Goal: Task Accomplishment & Management: Use online tool/utility

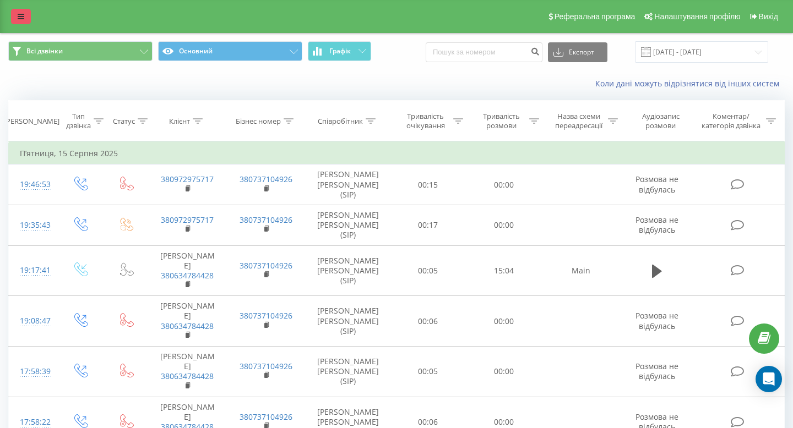
click at [18, 14] on icon at bounding box center [21, 17] width 7 height 8
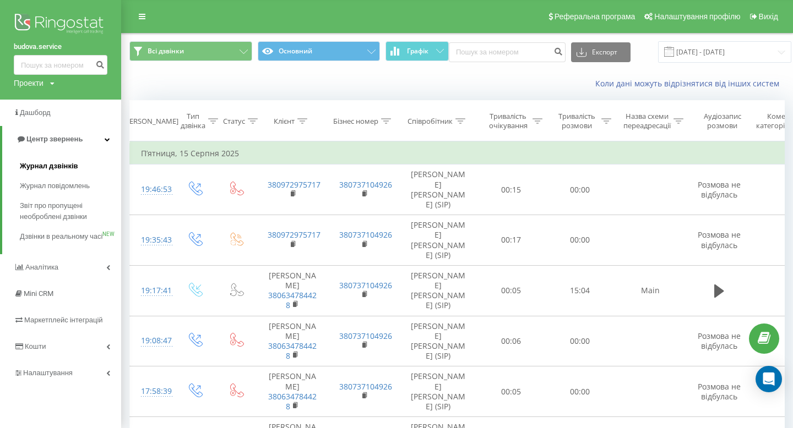
click at [59, 168] on span "Журнал дзвінків" at bounding box center [49, 166] width 58 height 11
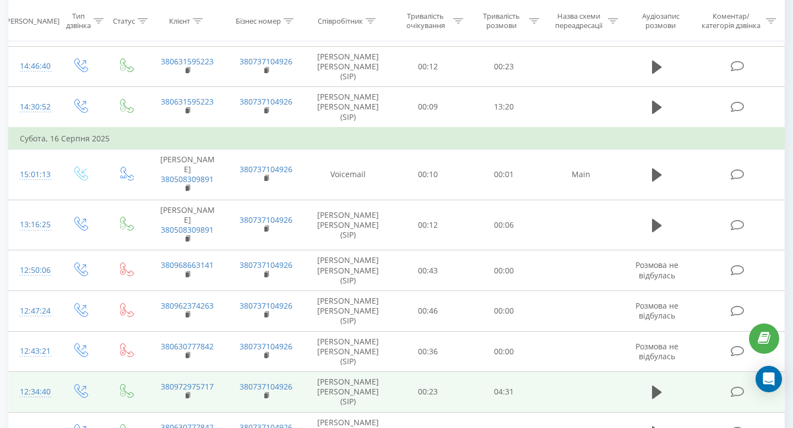
scroll to position [585, 0]
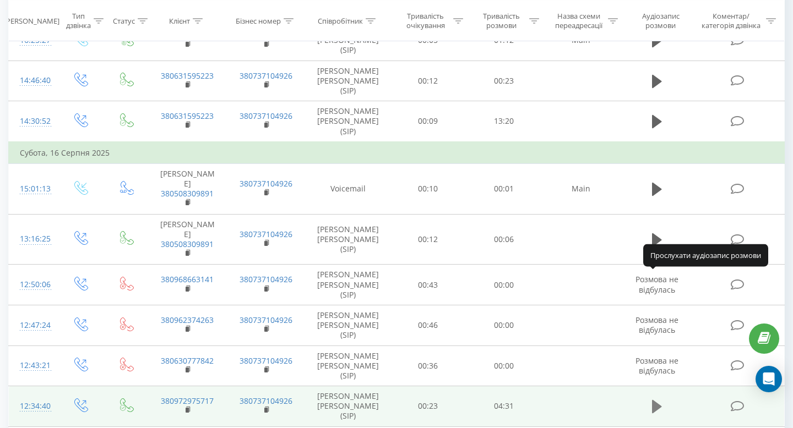
click at [656, 400] on icon at bounding box center [657, 406] width 10 height 13
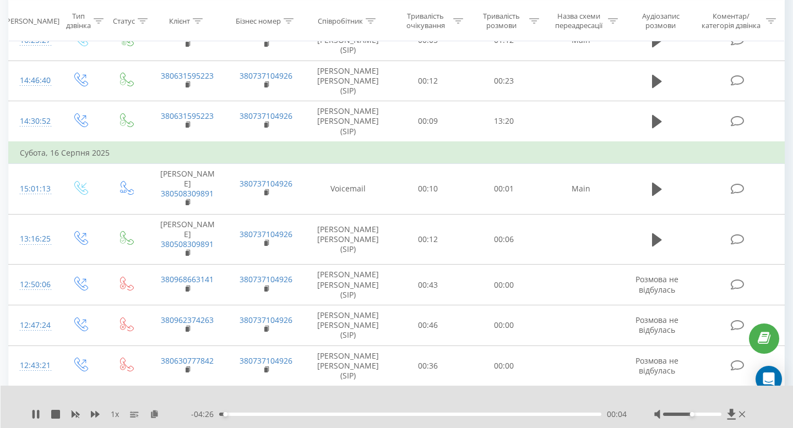
click at [233, 415] on div "00:04" at bounding box center [410, 414] width 382 height 3
click at [119, 416] on span "1 x" at bounding box center [115, 414] width 8 height 11
click at [94, 414] on icon at bounding box center [95, 414] width 9 height 7
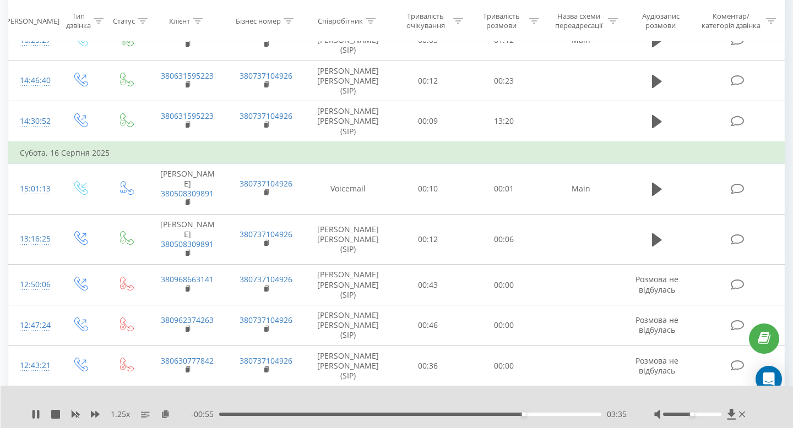
click at [117, 416] on span "1.25 x" at bounding box center [120, 414] width 19 height 11
click at [93, 413] on icon at bounding box center [95, 414] width 9 height 7
click at [35, 416] on icon at bounding box center [35, 414] width 9 height 9
